Goal: Information Seeking & Learning: Learn about a topic

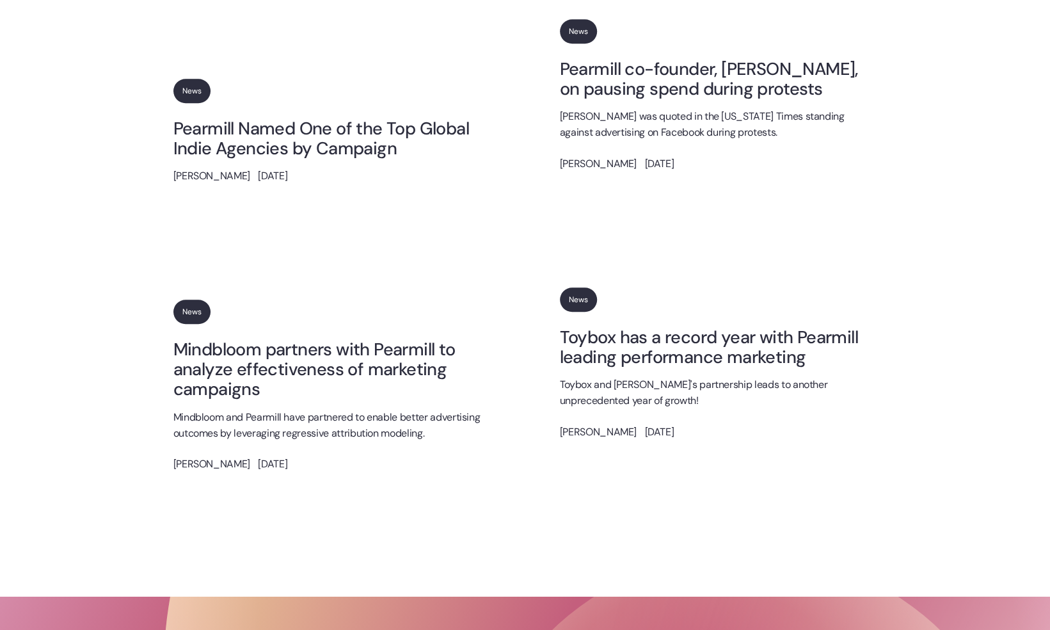
scroll to position [640, 0]
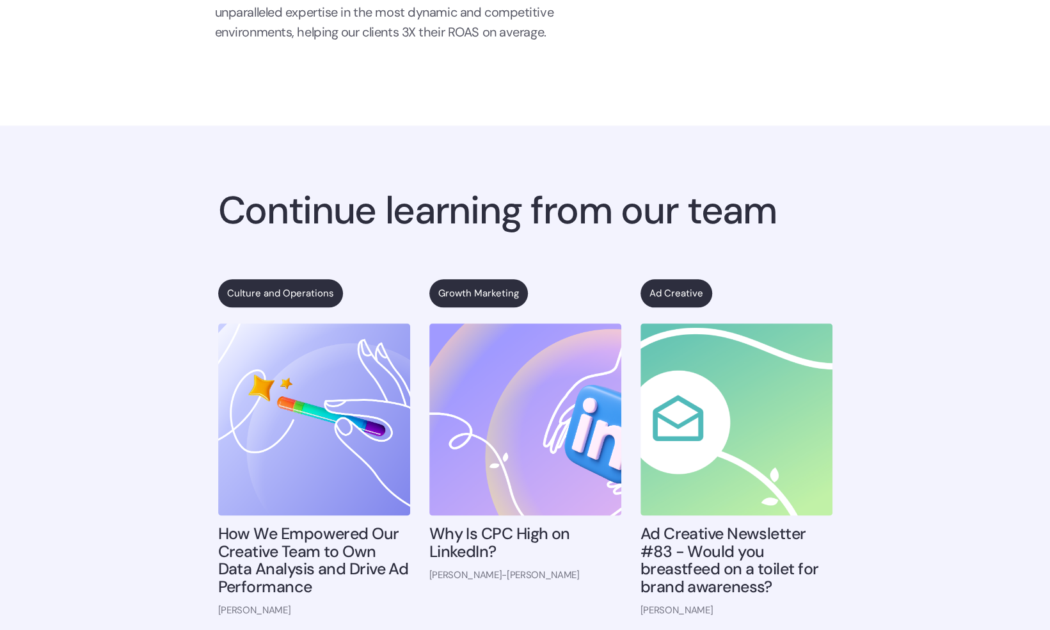
scroll to position [960, 0]
